Goal: Information Seeking & Learning: Learn about a topic

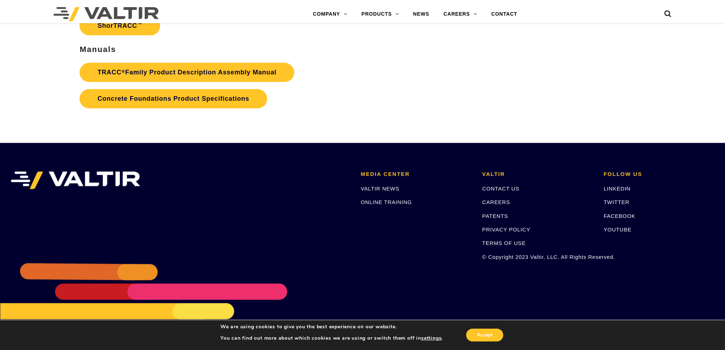
scroll to position [1254, 0]
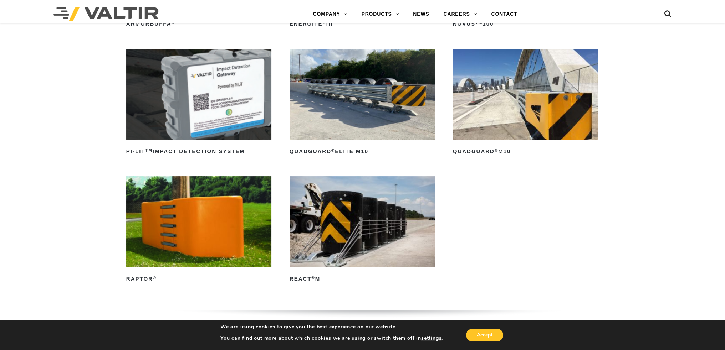
scroll to position [214, 0]
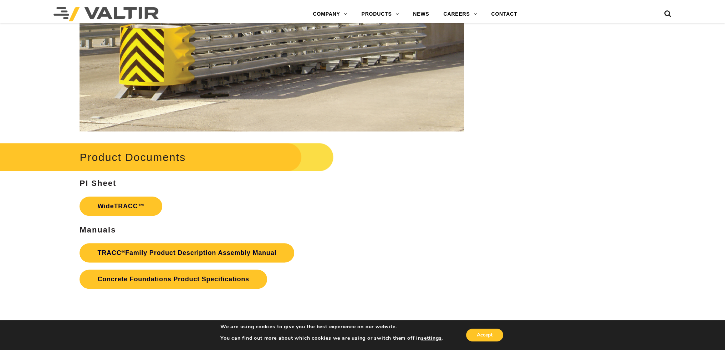
scroll to position [1141, 0]
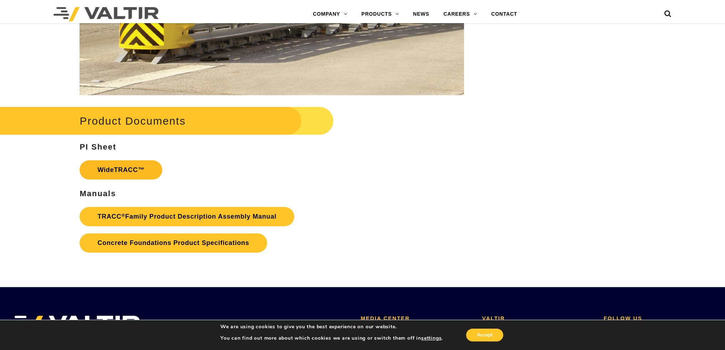
click at [106, 172] on link "WideTRACC™" at bounding box center [121, 169] width 83 height 19
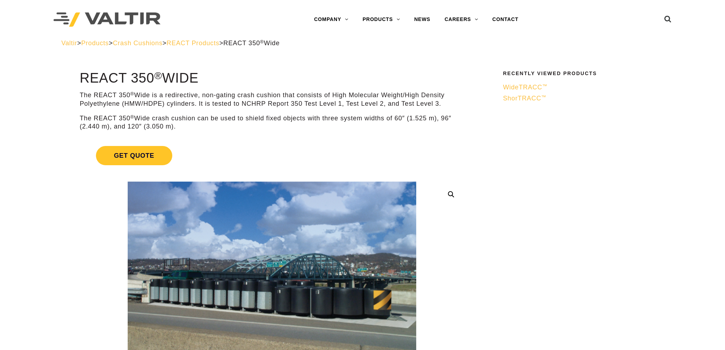
click at [142, 37] on div at bounding box center [140, 19] width 174 height 39
click at [151, 43] on span "Crash Cushions" at bounding box center [138, 43] width 50 height 7
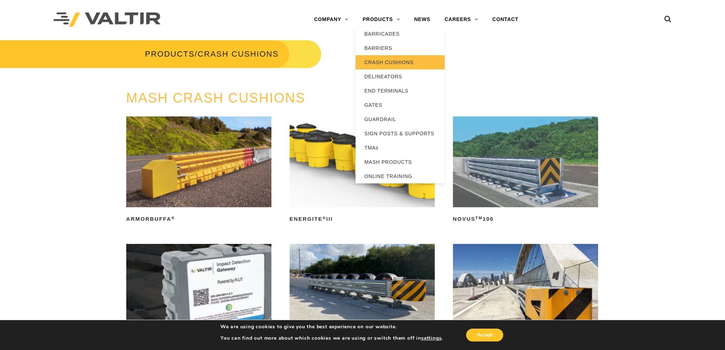
click at [385, 62] on link "CRASH CUSHIONS" at bounding box center [399, 62] width 89 height 14
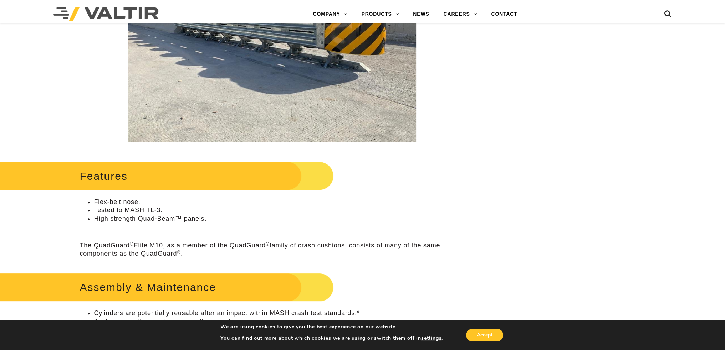
scroll to position [535, 0]
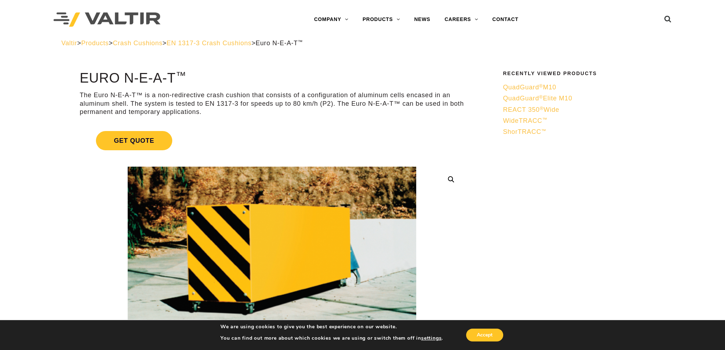
click at [249, 42] on span "EN 1317-3 Crash Cushions" at bounding box center [208, 43] width 85 height 7
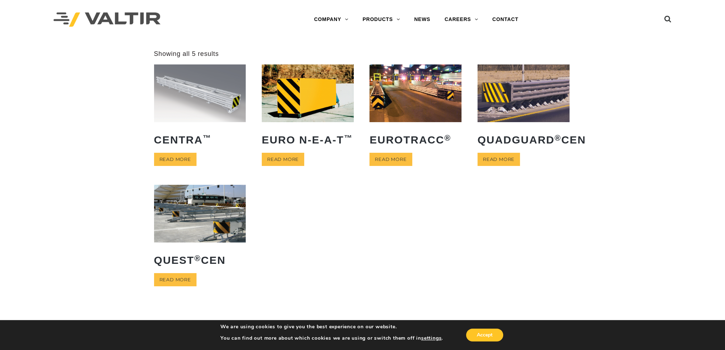
click at [409, 91] on img at bounding box center [415, 93] width 92 height 57
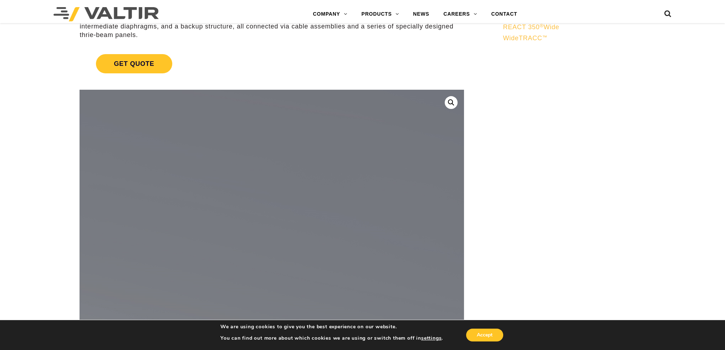
scroll to position [214, 0]
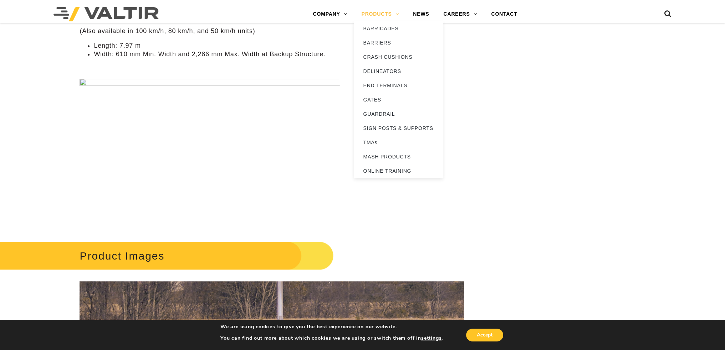
scroll to position [477, 0]
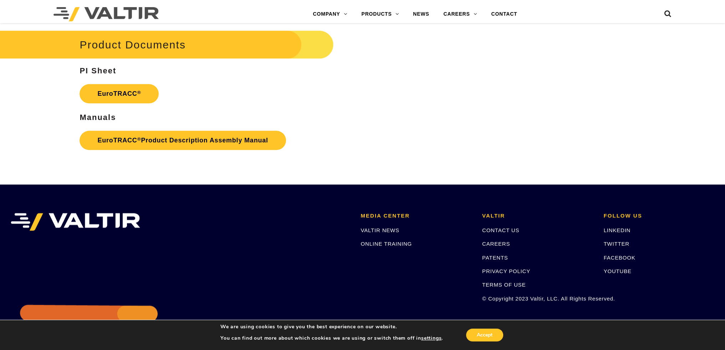
scroll to position [1141, 0]
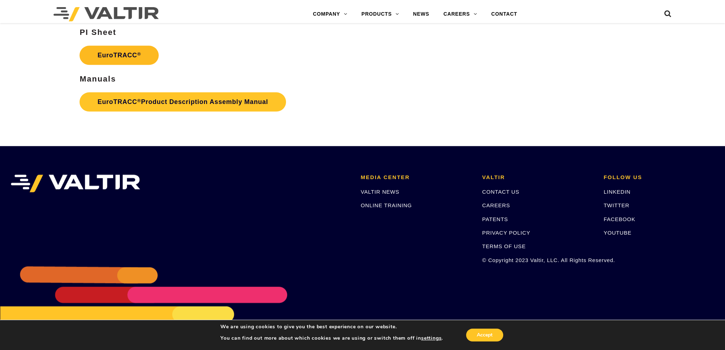
click at [125, 56] on link "EuroTRACC ®" at bounding box center [119, 55] width 79 height 19
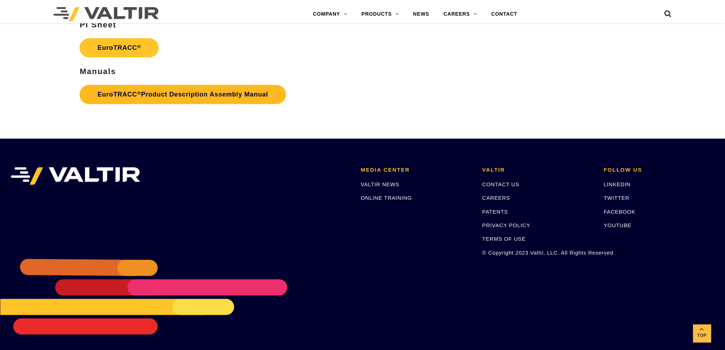
scroll to position [1151, 0]
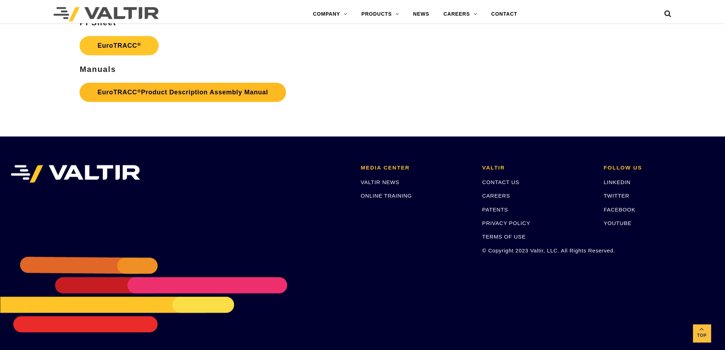
click at [179, 95] on link "EuroTRACC ® Product Description Assembly Manual" at bounding box center [183, 92] width 206 height 19
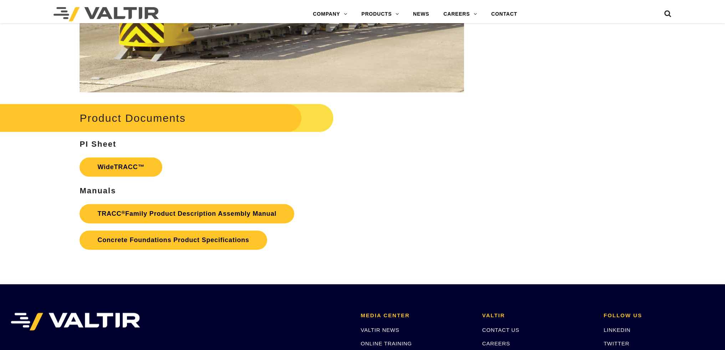
scroll to position [1141, 0]
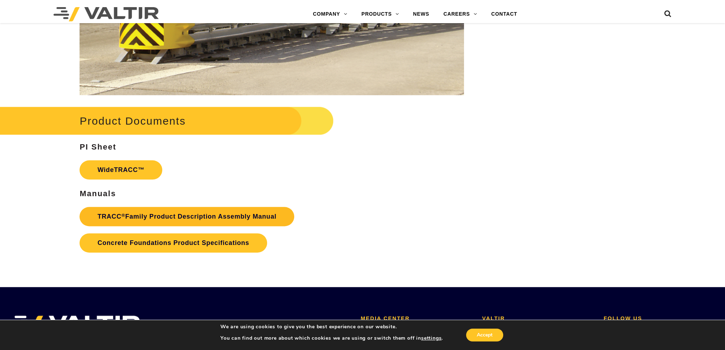
click at [162, 217] on link "TRACC ® Family Product Description Assembly Manual" at bounding box center [187, 216] width 215 height 19
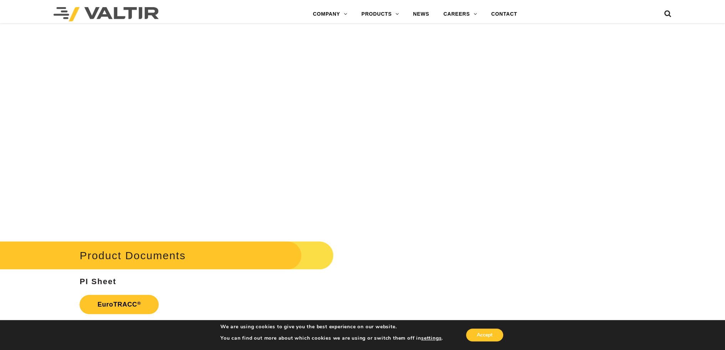
scroll to position [1105, 0]
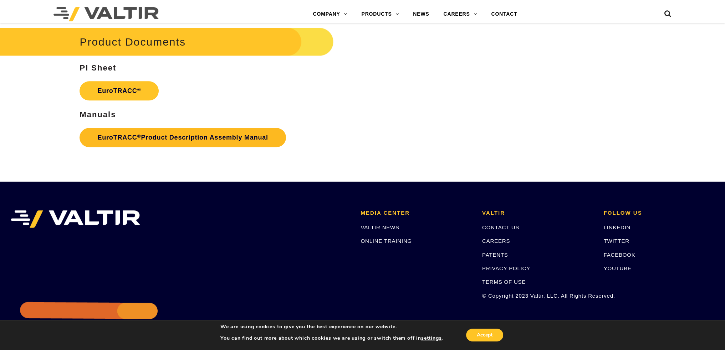
click at [155, 132] on link "EuroTRACC ® Product Description Assembly Manual" at bounding box center [183, 137] width 206 height 19
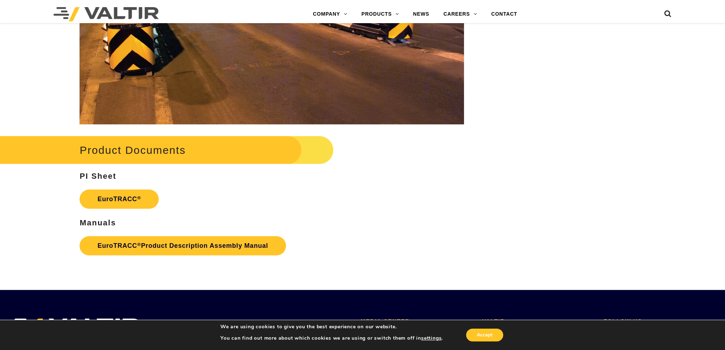
scroll to position [998, 0]
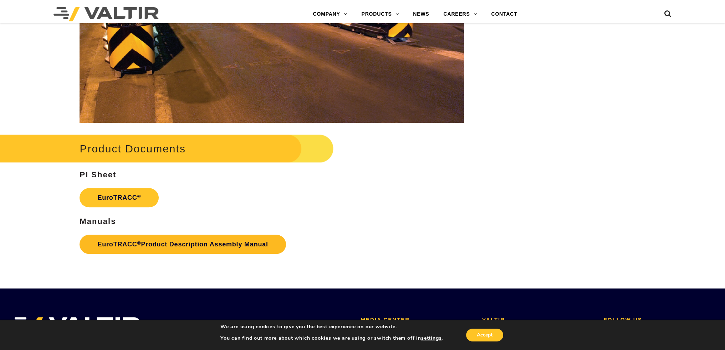
click at [148, 243] on link "EuroTRACC ® Product Description Assembly Manual" at bounding box center [183, 244] width 206 height 19
